Goal: Task Accomplishment & Management: Complete application form

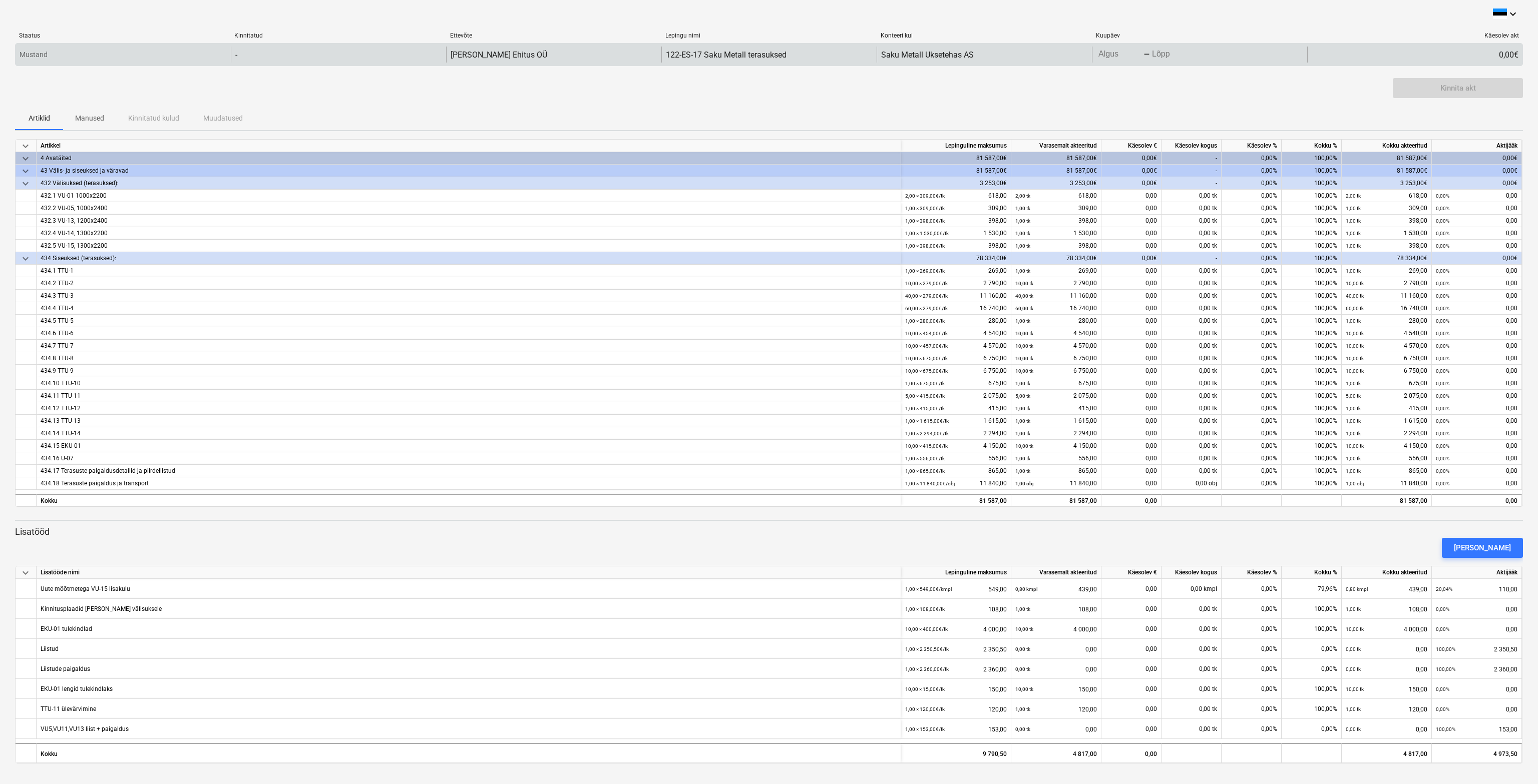
click at [1106, 54] on body "keyboard_arrow_down Staatus Kinnitatud Ettevõte Lepingu nimi Konteeri kui Kuupä…" at bounding box center [769, 392] width 1538 height 784
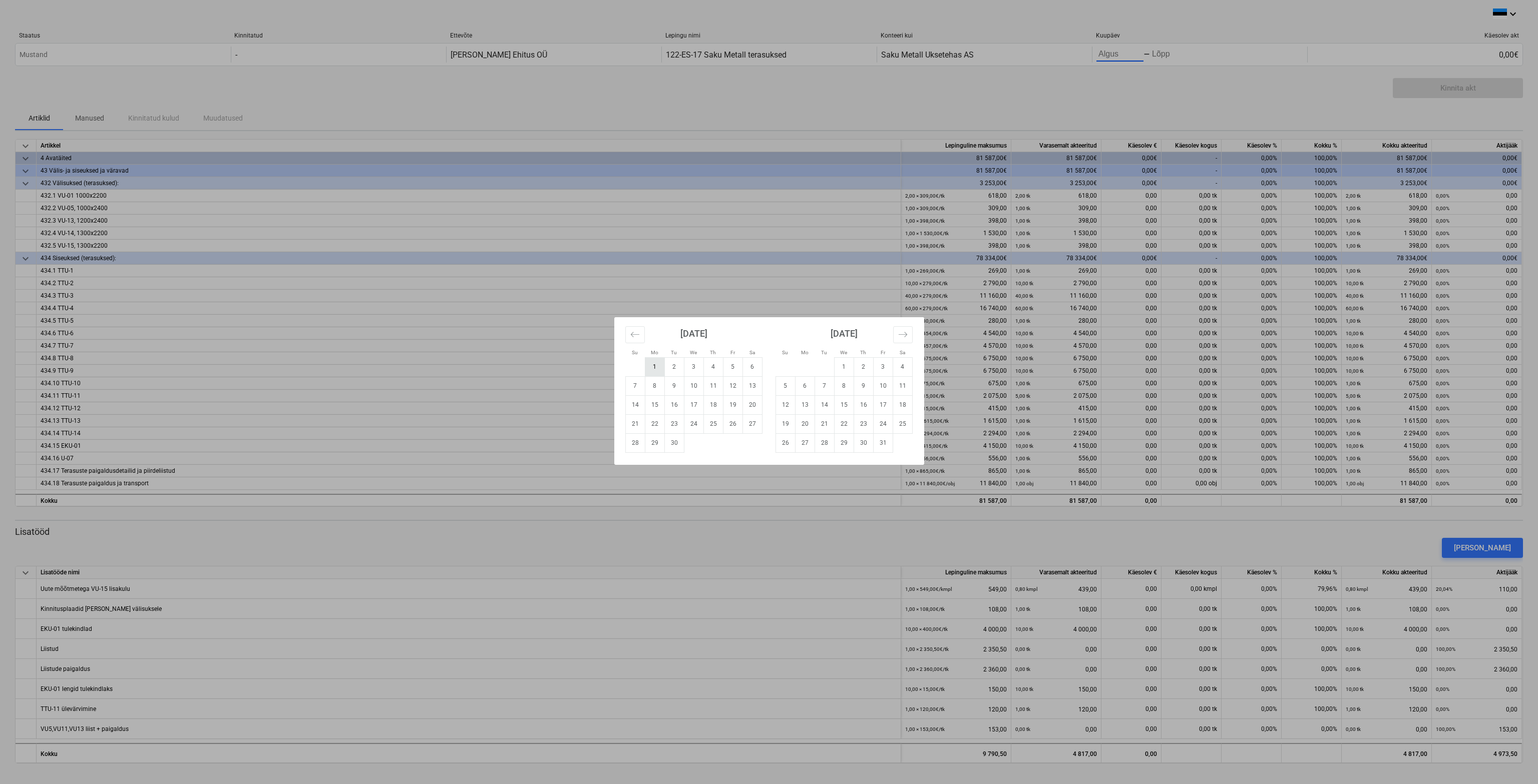
click at [656, 370] on td "1" at bounding box center [654, 366] width 19 height 19
type input "[DATE]"
click at [674, 440] on td "30" at bounding box center [674, 443] width 19 height 19
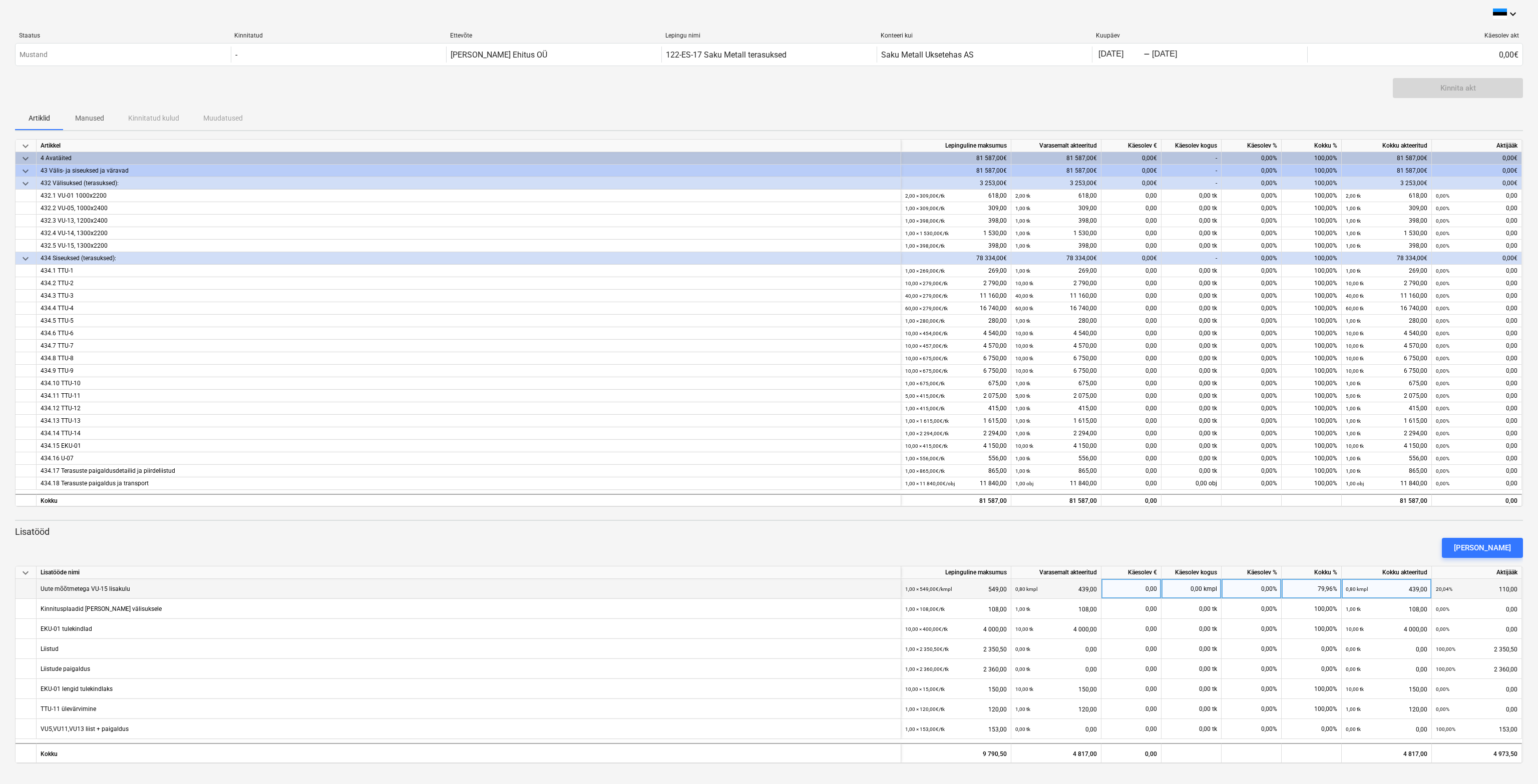
click at [1146, 587] on div "0,00" at bounding box center [1131, 589] width 52 height 20
type input "110"
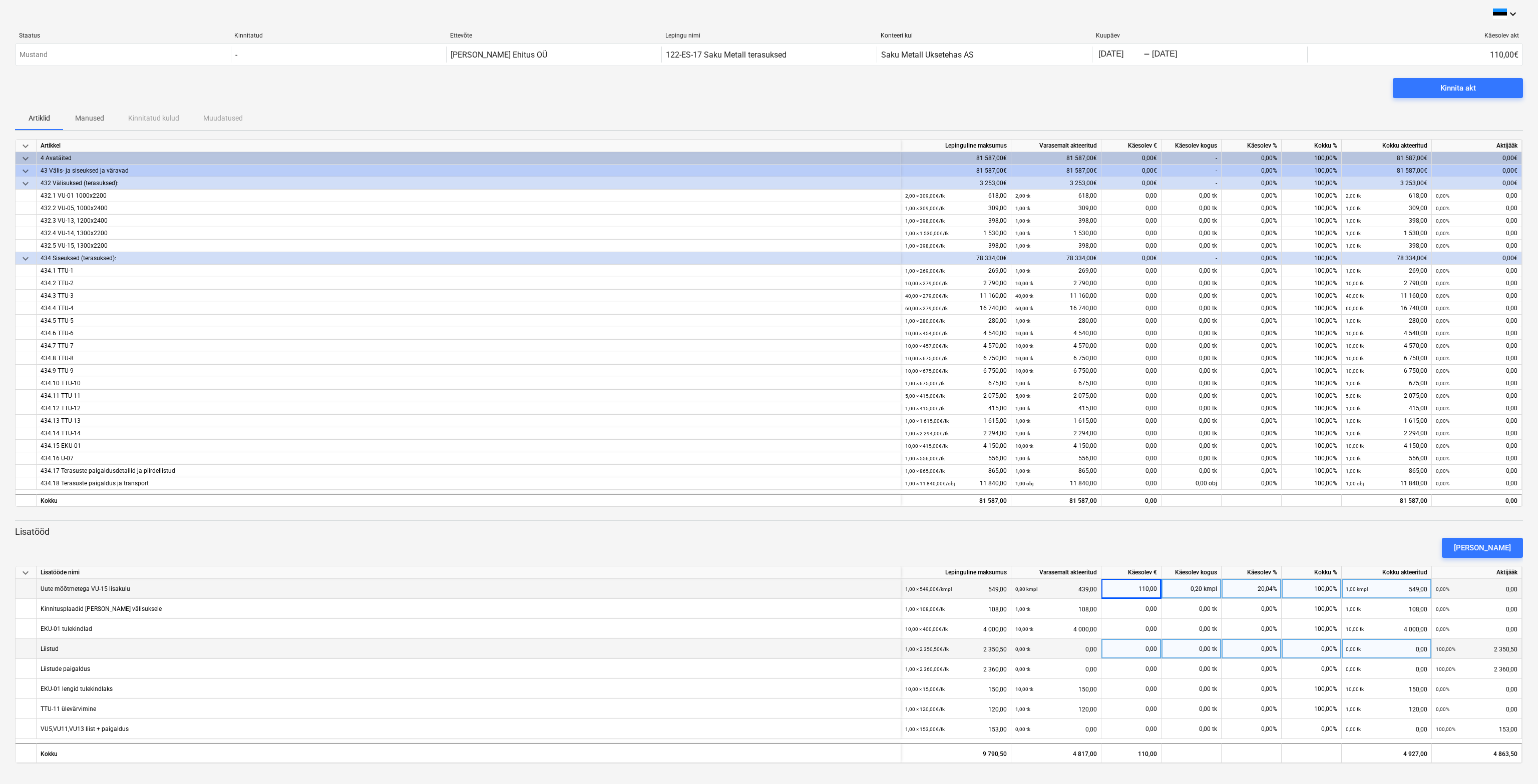
click at [1147, 648] on div "0,00" at bounding box center [1131, 650] width 52 height 20
type input "2350,50"
click at [1208, 668] on div "0,00 tk" at bounding box center [1191, 669] width 60 height 20
type input "1"
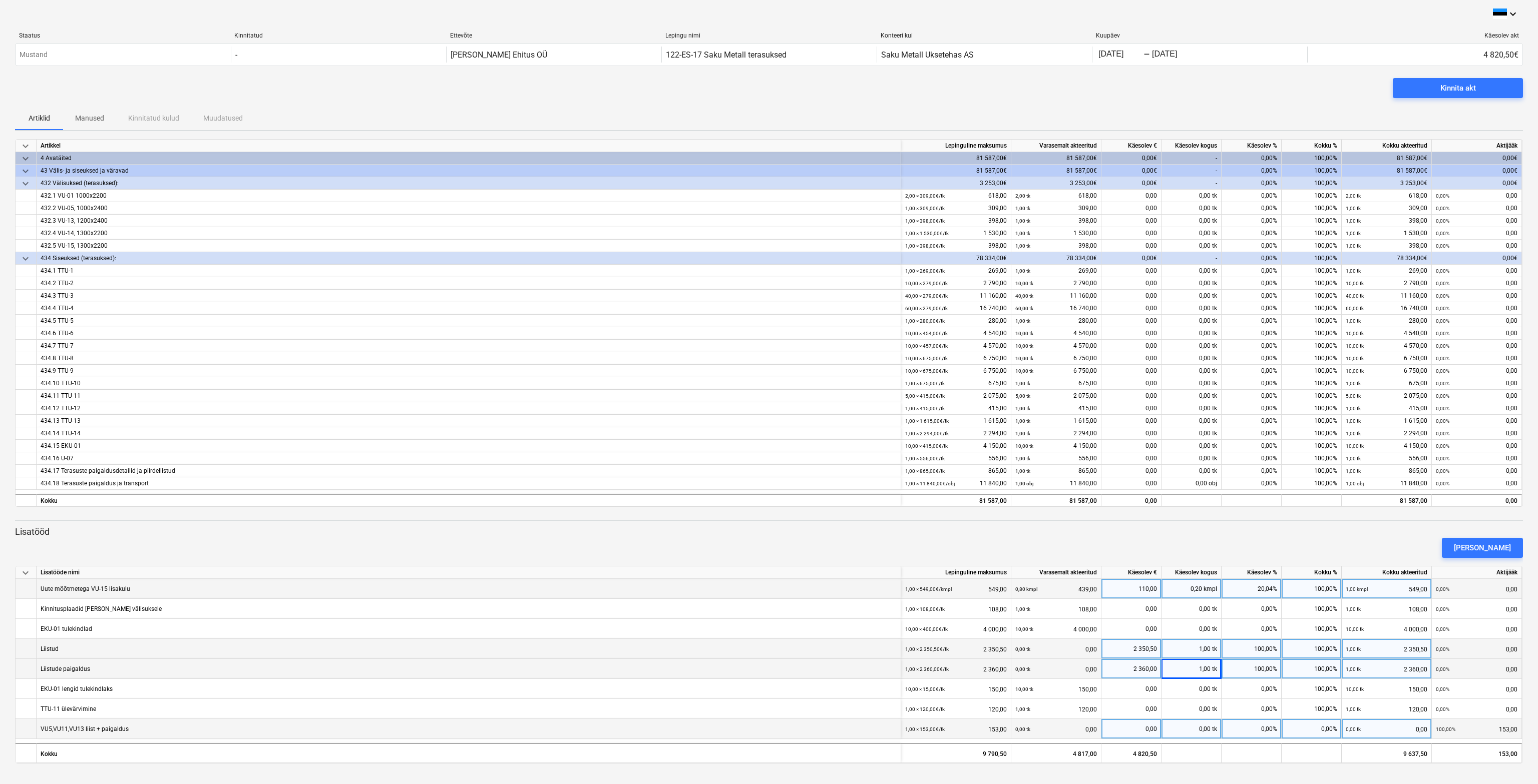
click at [1201, 731] on div "0,00 tk" at bounding box center [1191, 730] width 60 height 20
type input "1"
click at [1463, 83] on div "Kinnita akt" at bounding box center [1458, 88] width 36 height 13
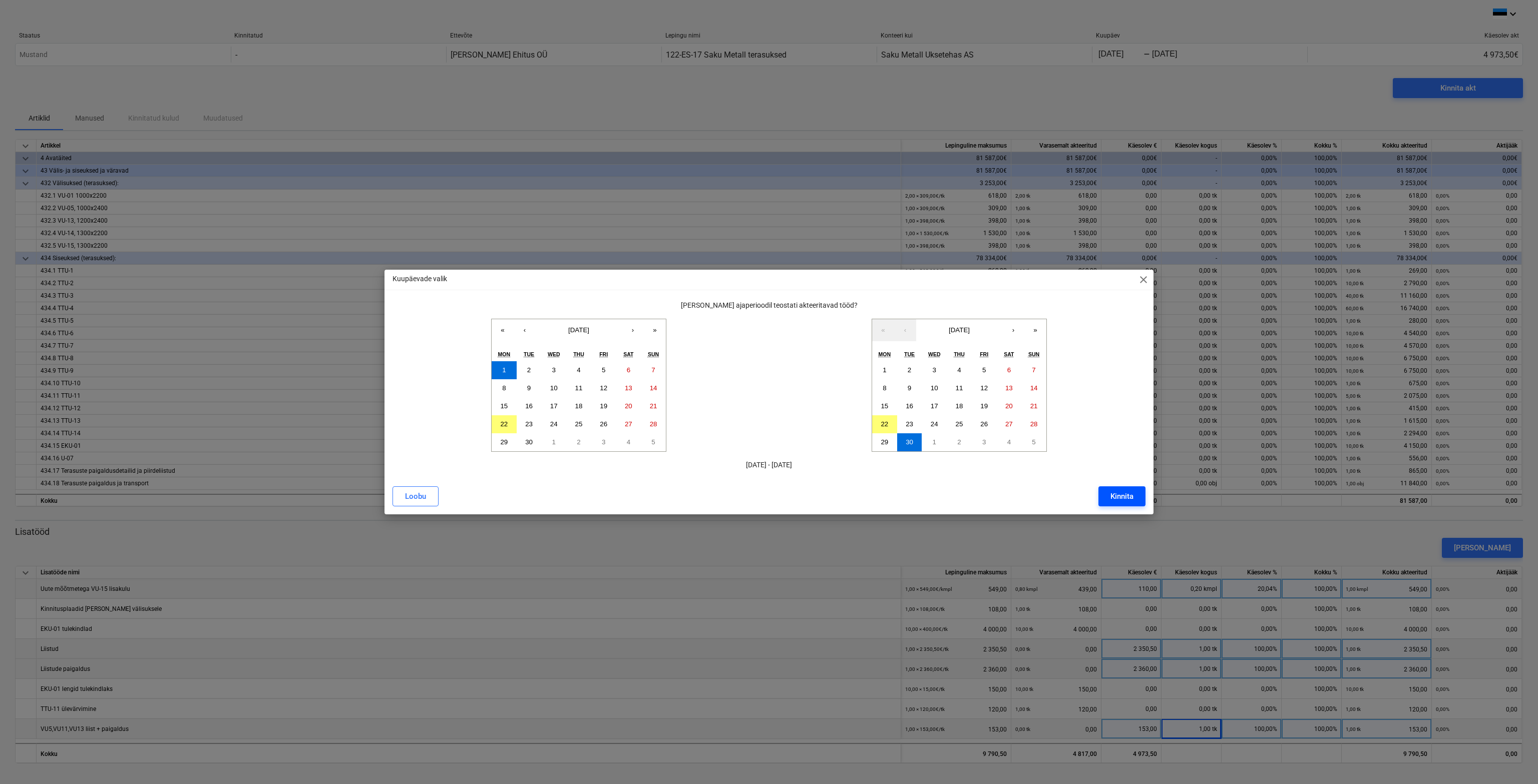
click at [1127, 493] on div "Kinnita" at bounding box center [1122, 497] width 23 height 13
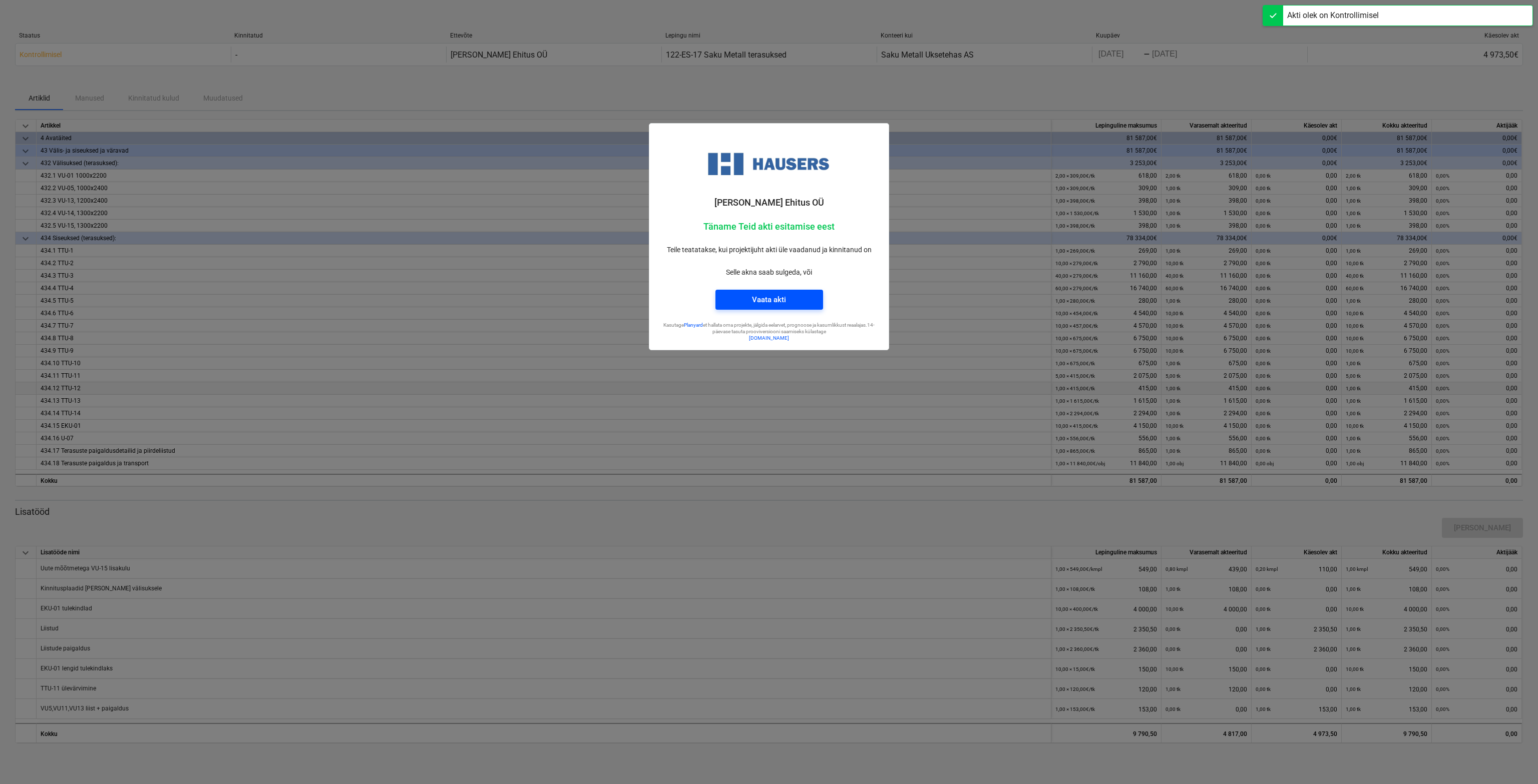
click at [805, 295] on span "Vaata akti" at bounding box center [769, 300] width 84 height 13
